Goal: Information Seeking & Learning: Stay updated

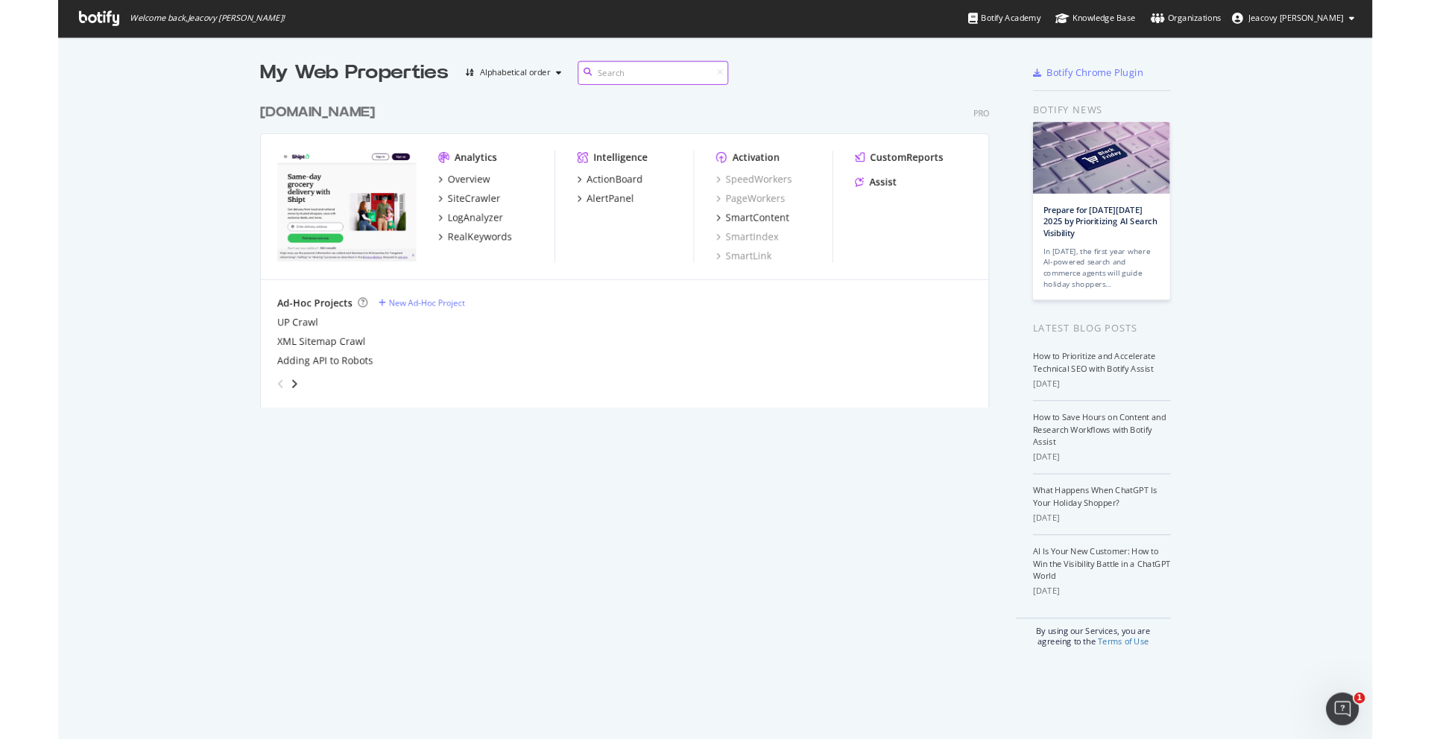
scroll to position [739, 1431]
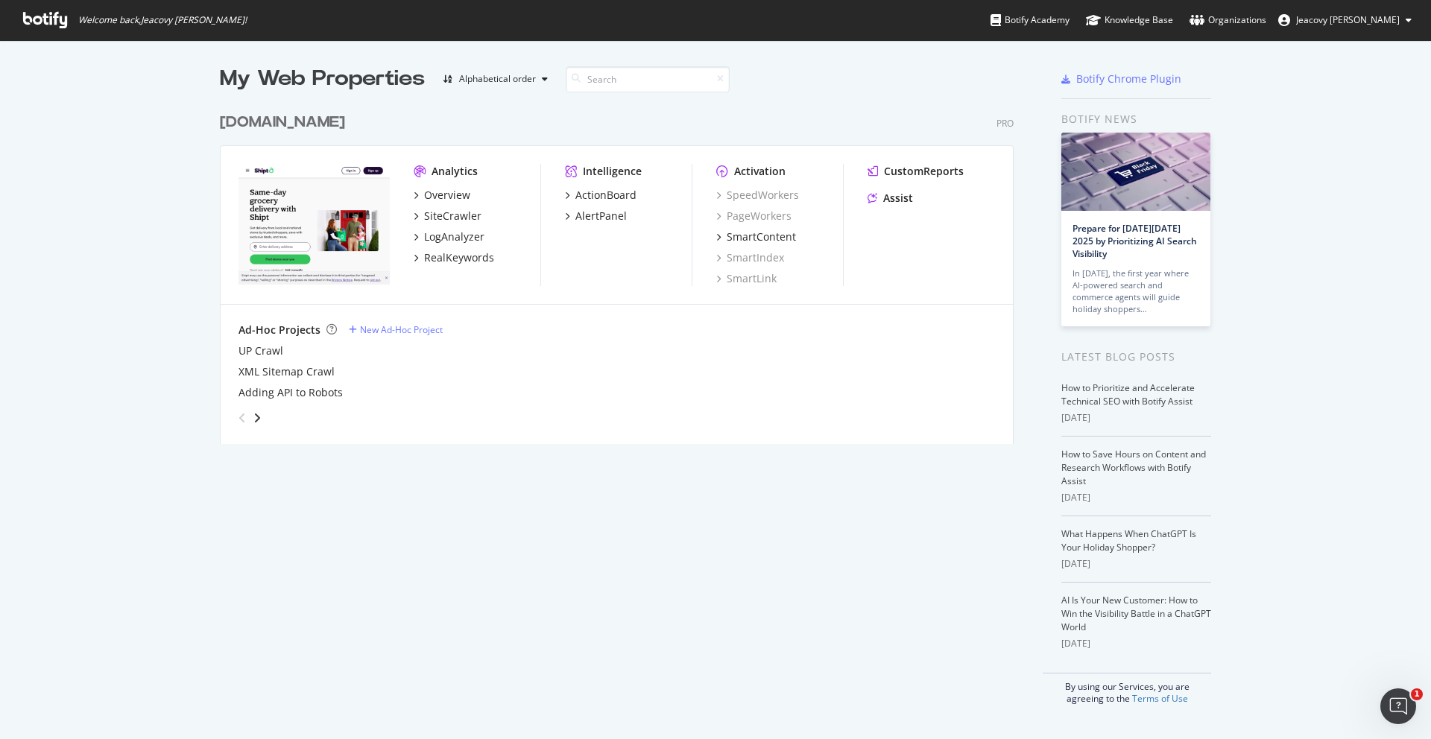
drag, startPoint x: 425, startPoint y: 172, endPoint x: 585, endPoint y: 168, distance: 160.3
click at [585, 168] on div "Analytics Overview SiteCrawler LogAnalyzer RealKeywords Intelligence ActionBoar…" at bounding box center [617, 225] width 792 height 159
click at [417, 257] on icon "grid" at bounding box center [416, 257] width 4 height 7
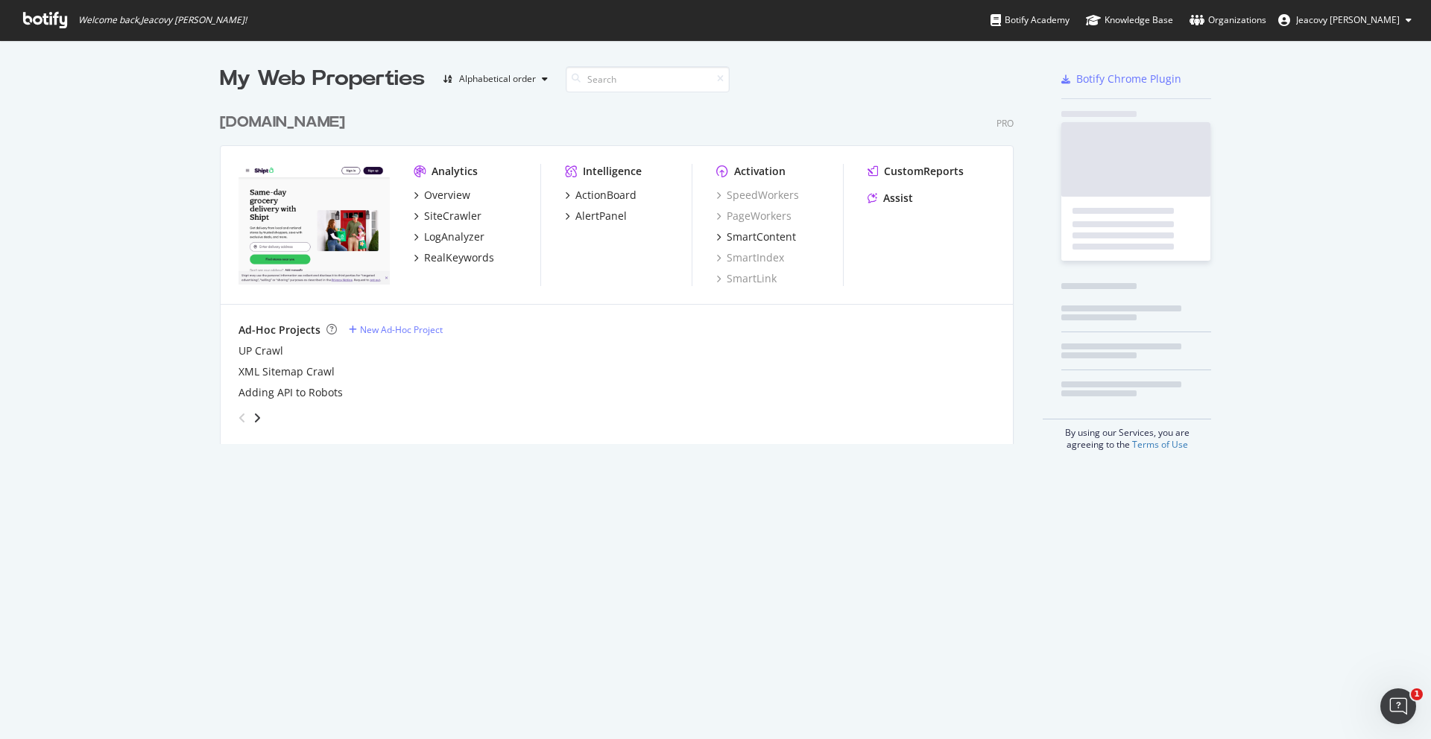
scroll to position [739, 1431]
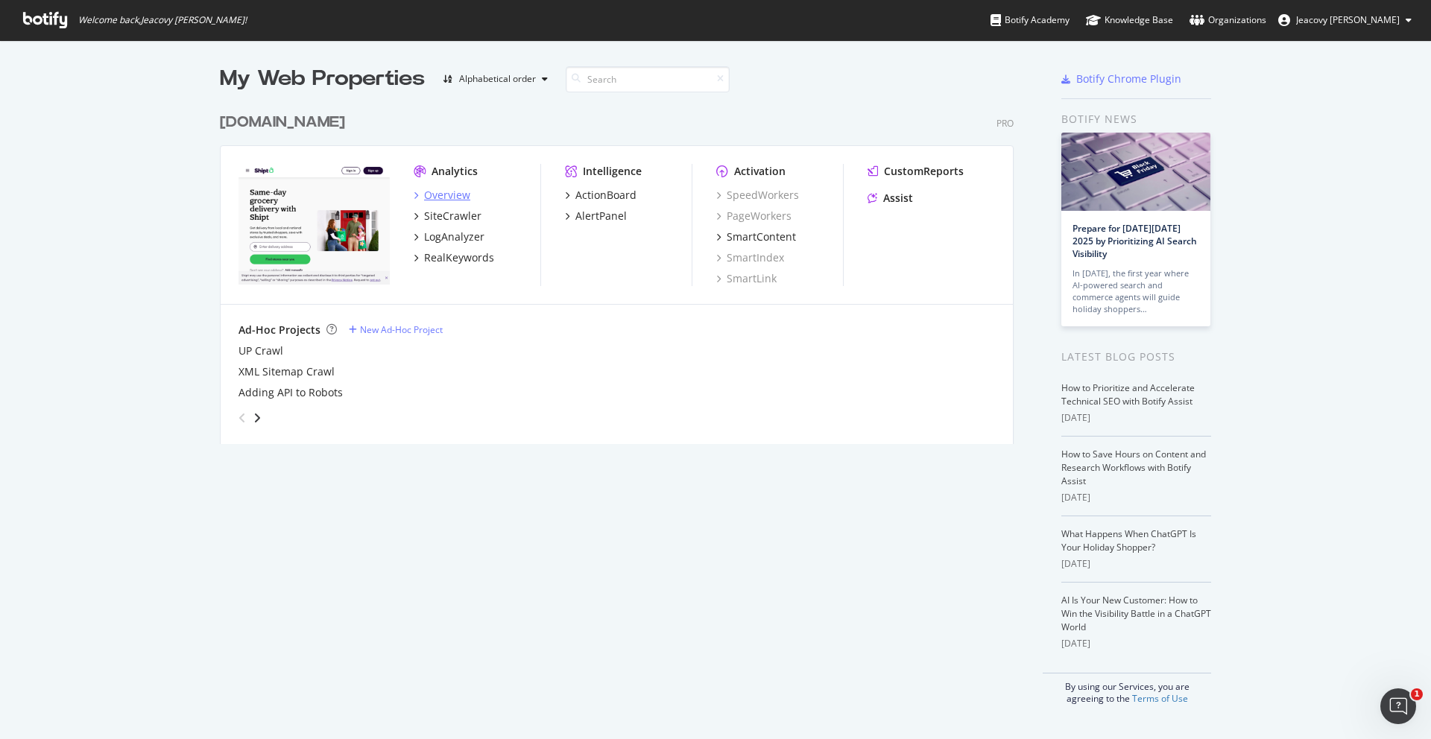
click at [438, 195] on div "Overview" at bounding box center [447, 195] width 46 height 15
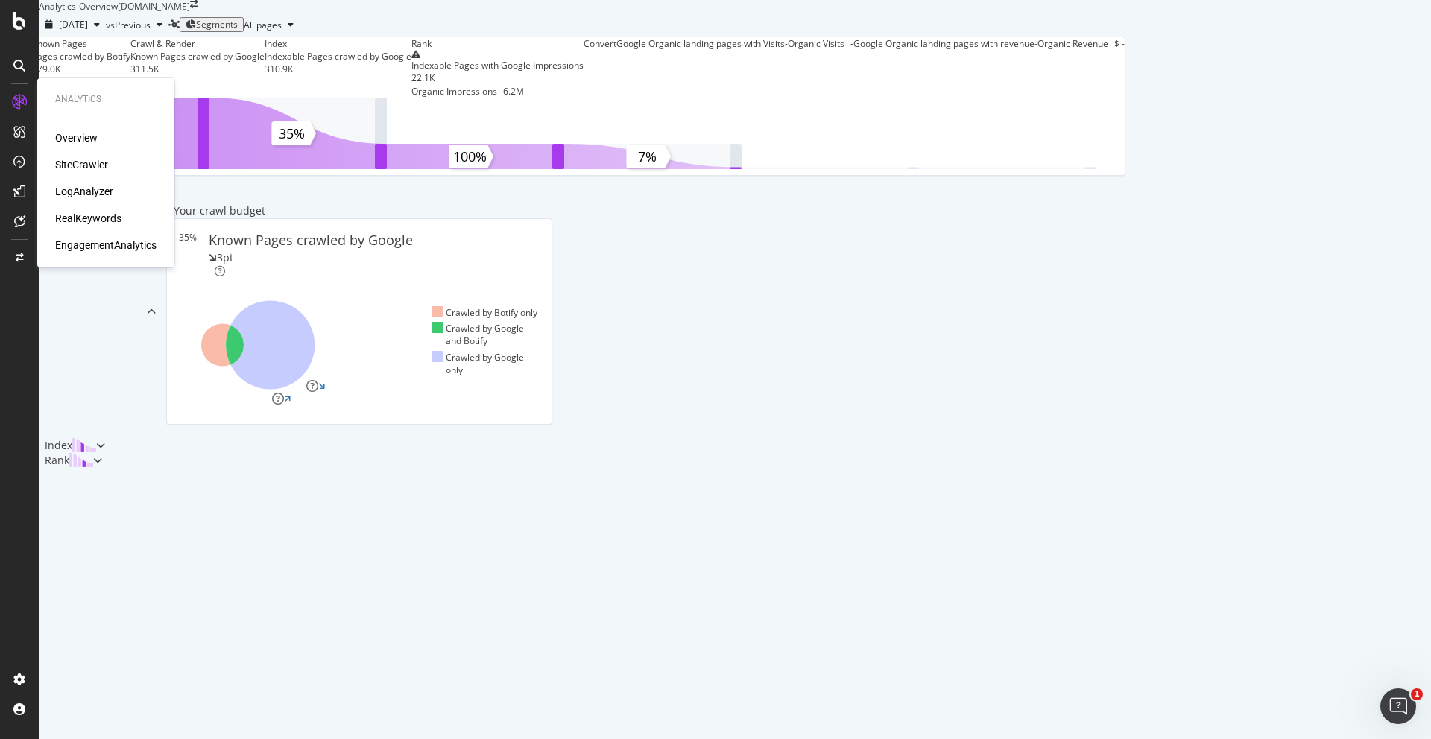
click at [81, 162] on div "SiteCrawler" at bounding box center [81, 164] width 53 height 15
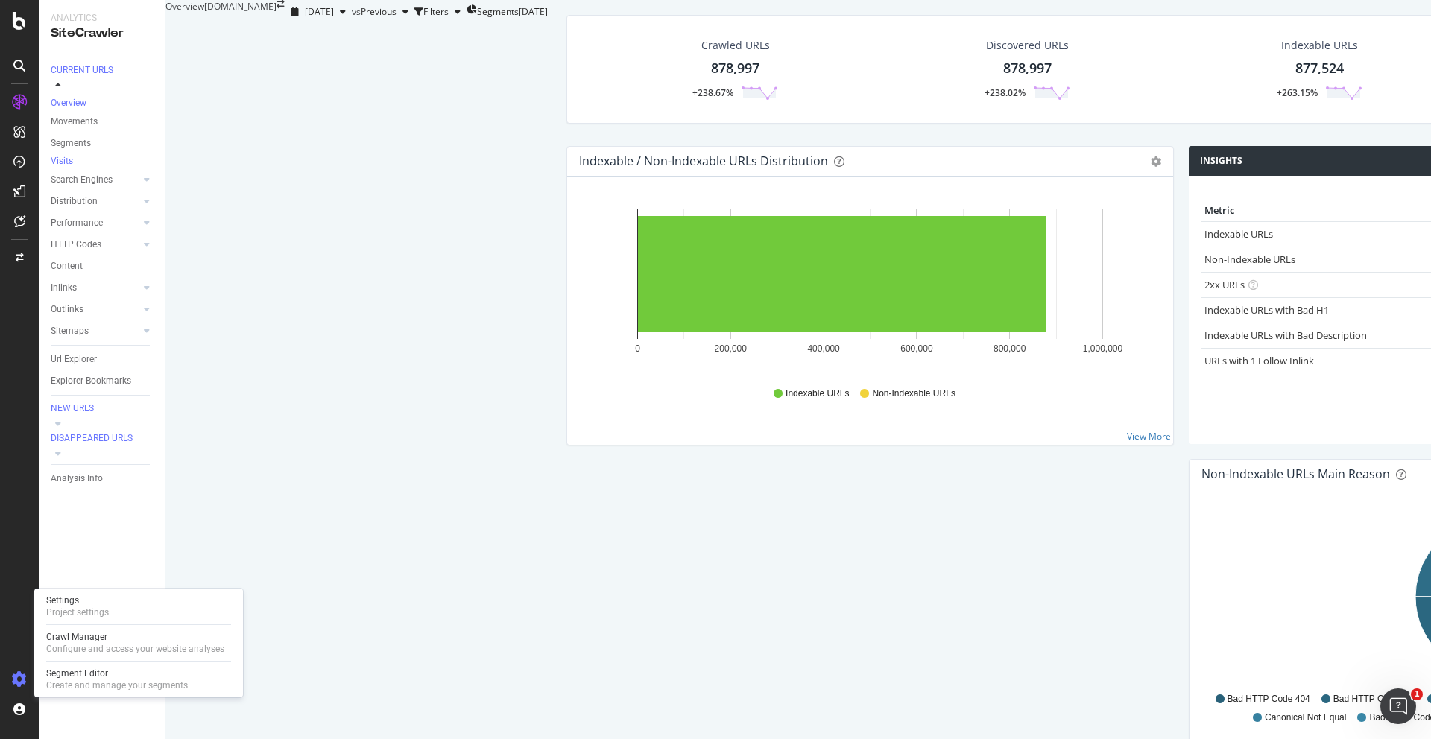
click at [19, 672] on icon at bounding box center [19, 679] width 15 height 15
click at [86, 601] on div "Settings" at bounding box center [77, 601] width 63 height 12
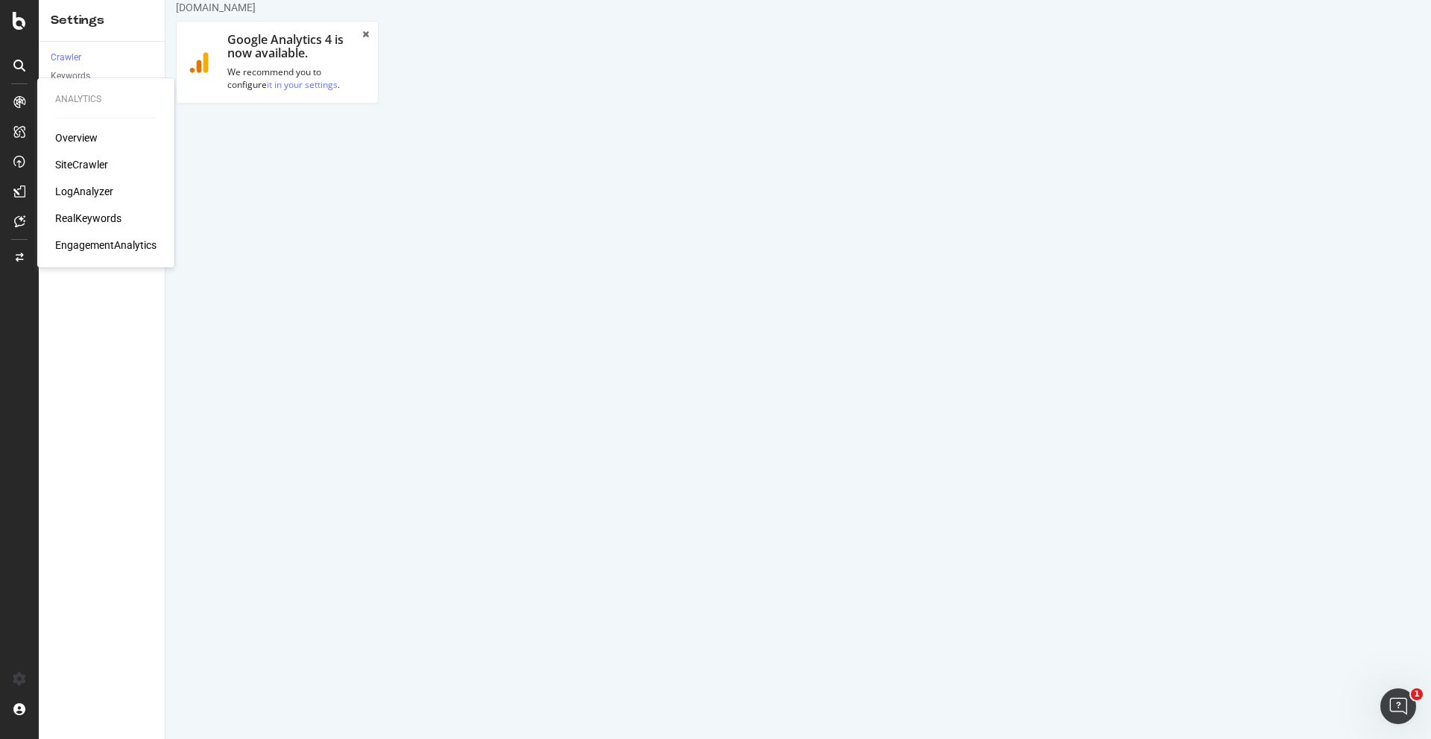
click at [22, 105] on icon at bounding box center [19, 102] width 12 height 12
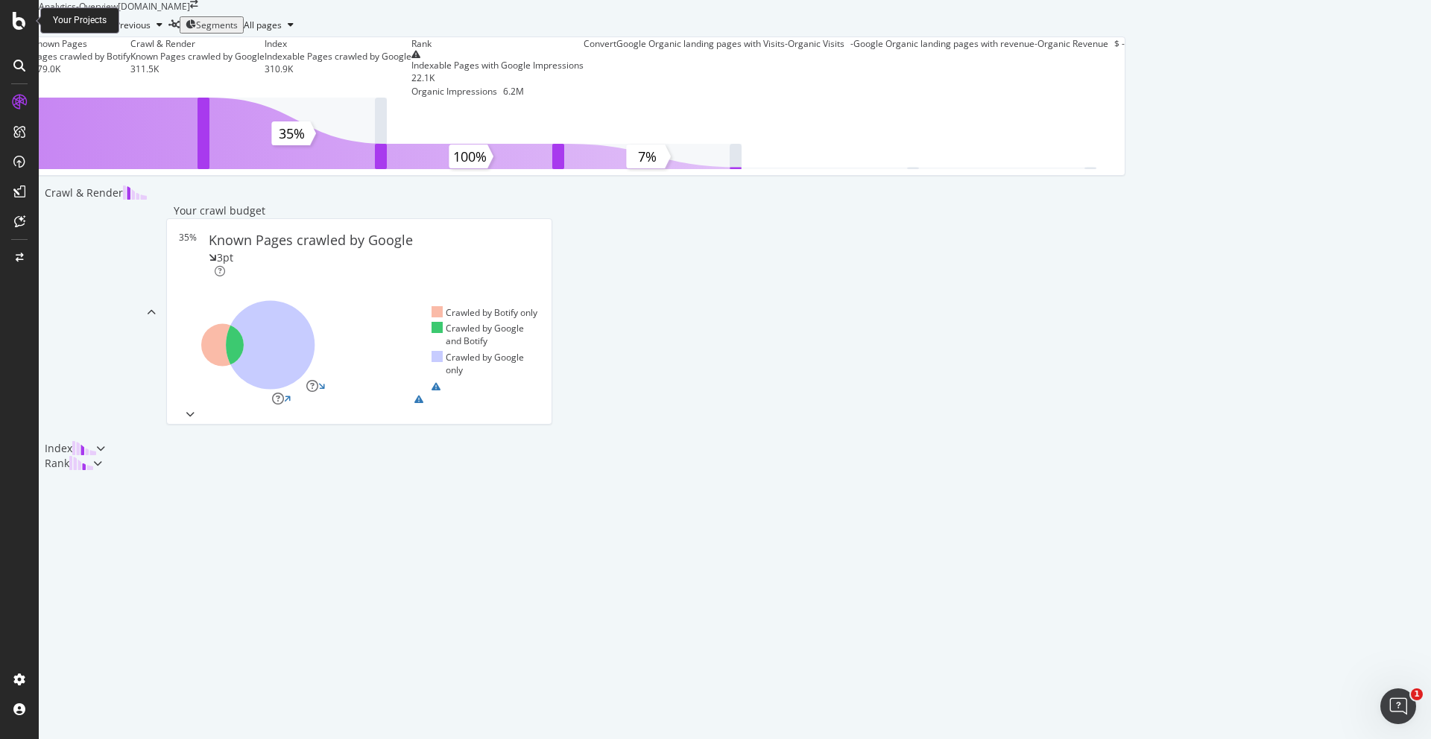
click at [21, 16] on icon at bounding box center [19, 21] width 13 height 18
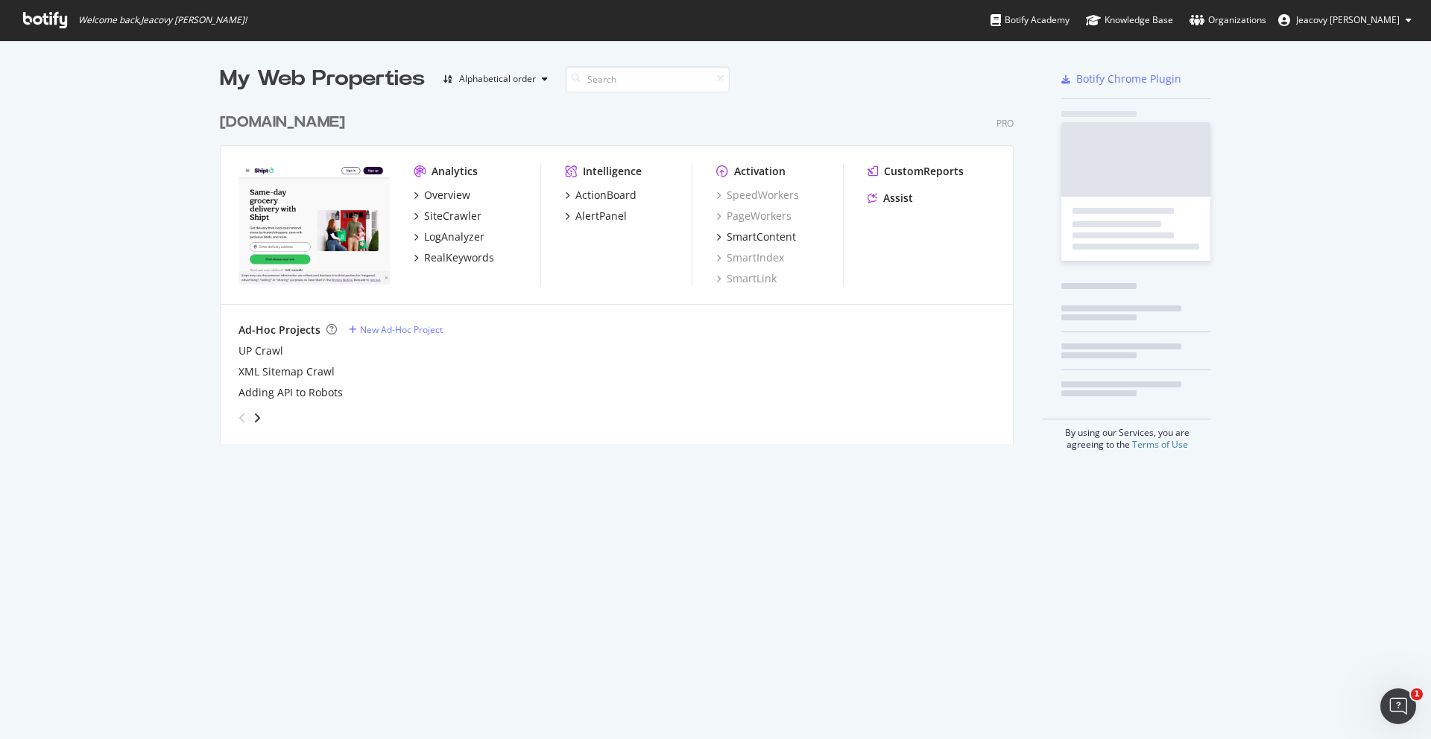
scroll to position [739, 1431]
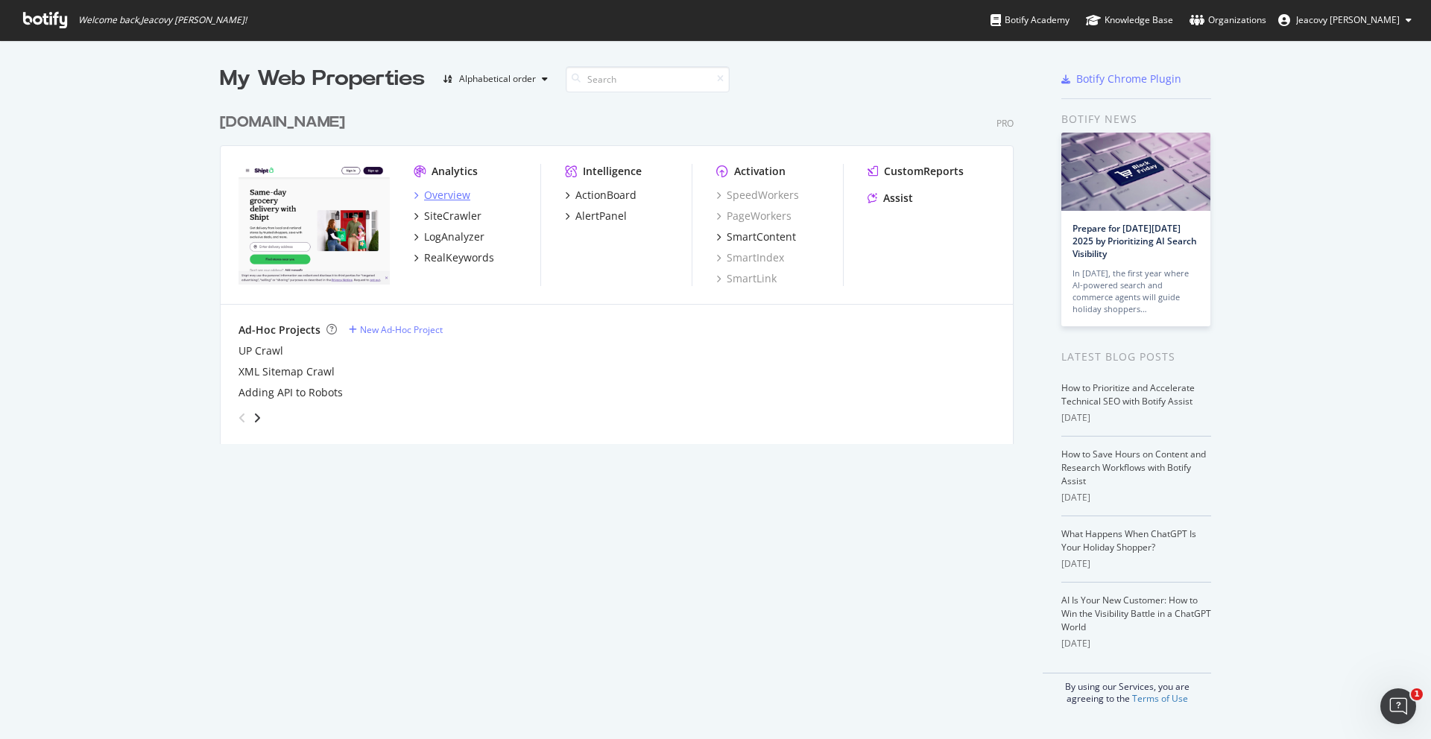
click at [419, 194] on div "Overview" at bounding box center [442, 195] width 57 height 15
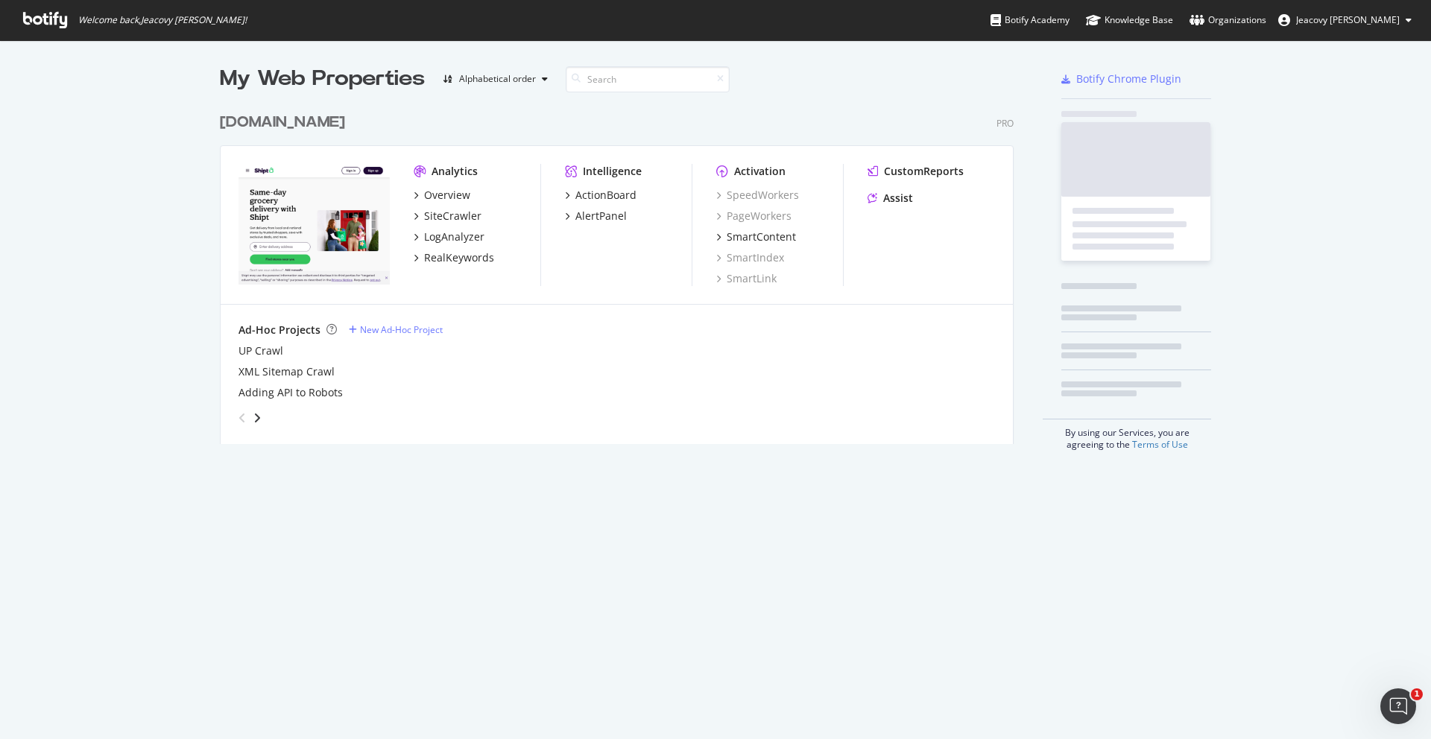
scroll to position [739, 1431]
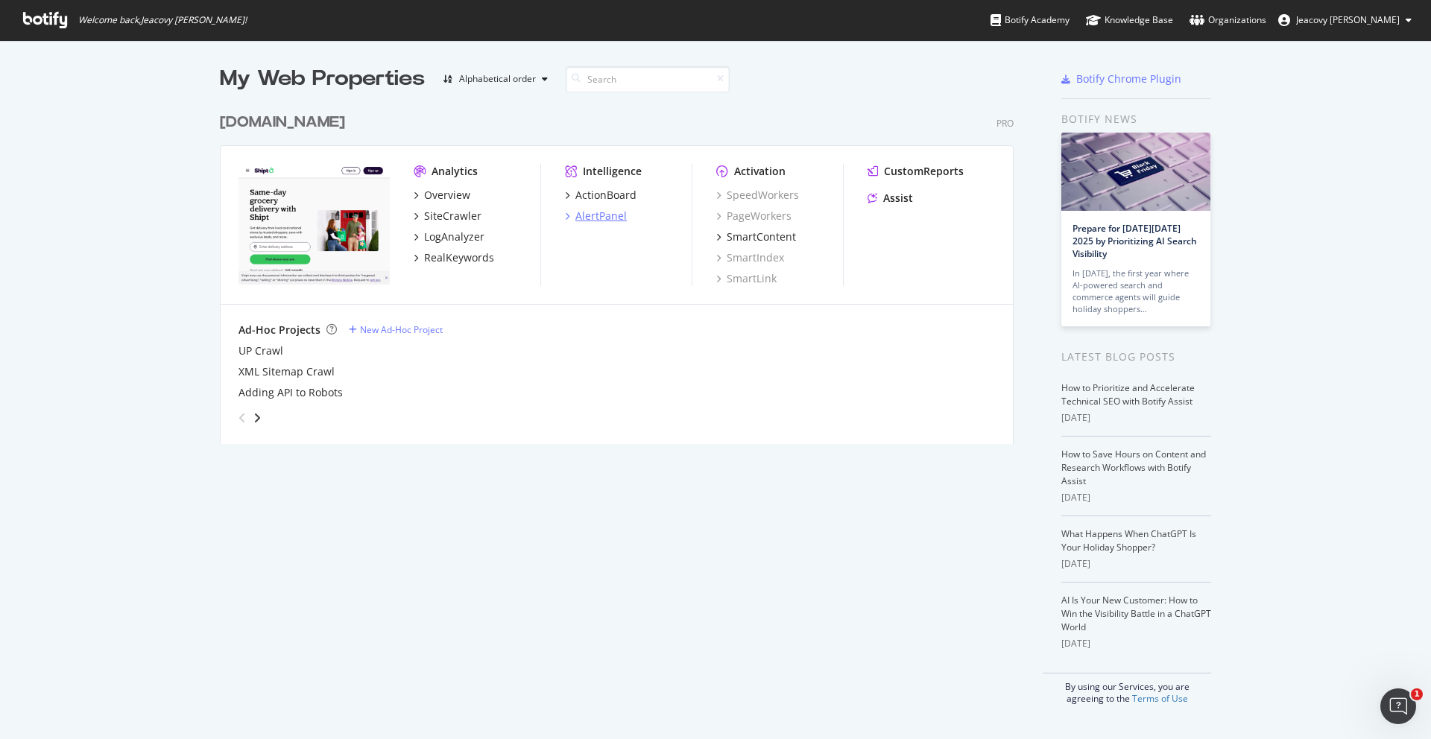
click at [565, 217] on icon "grid" at bounding box center [567, 215] width 4 height 7
